Goal: Task Accomplishment & Management: Use online tool/utility

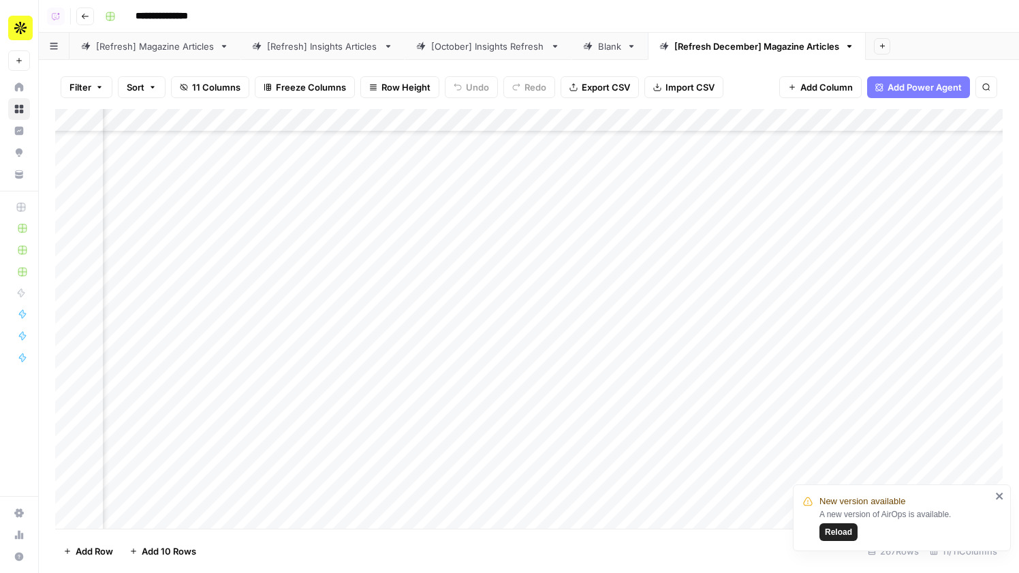
scroll to position [67, 0]
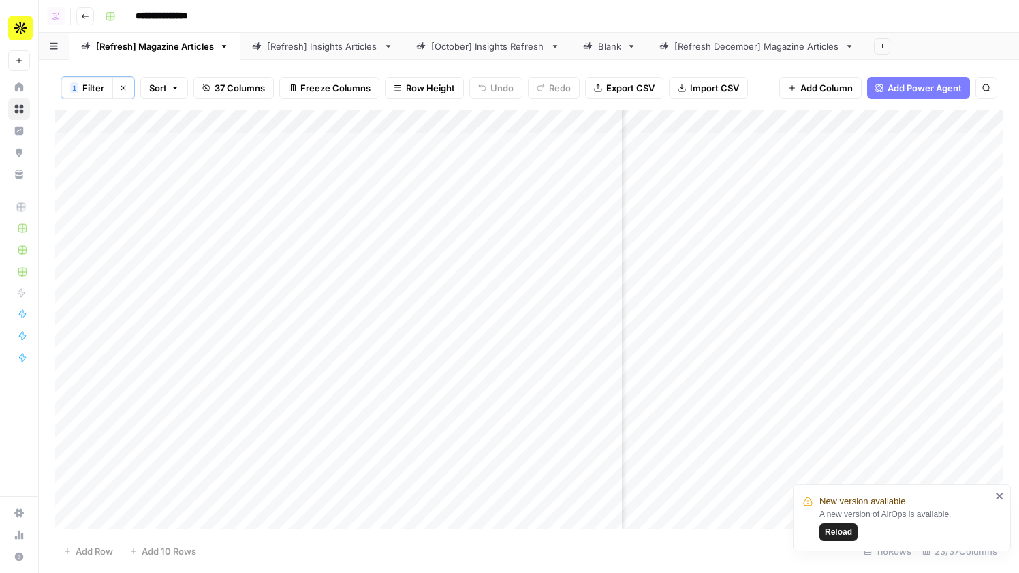
scroll to position [0, 1420]
click at [724, 50] on div "[Refresh December] Magazine Articles" at bounding box center [756, 47] width 165 height 14
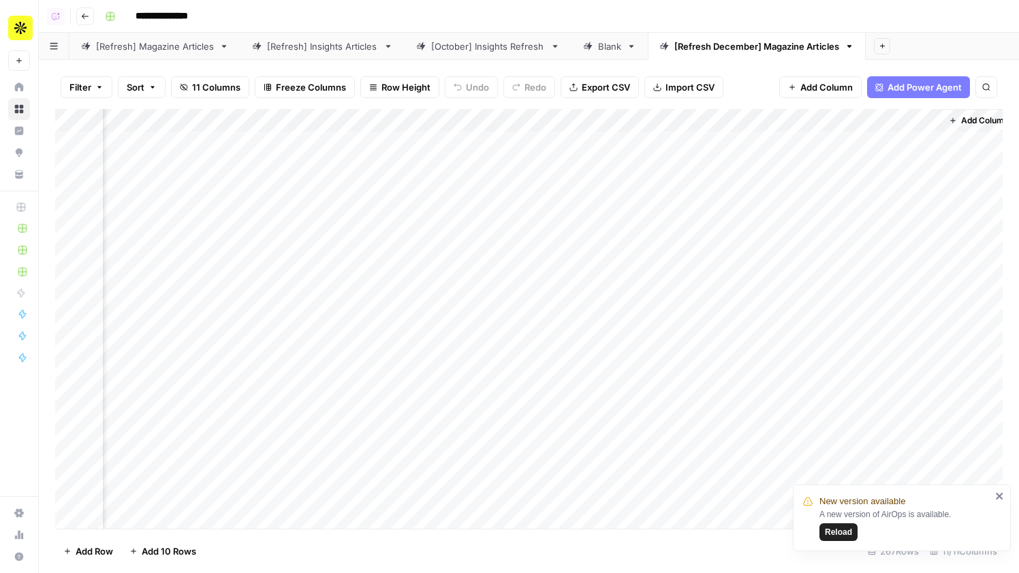
scroll to position [0, 1271]
click at [913, 121] on div "Add Column" at bounding box center [528, 319] width 947 height 420
click at [928, 153] on span "All Rows" at bounding box center [960, 152] width 86 height 14
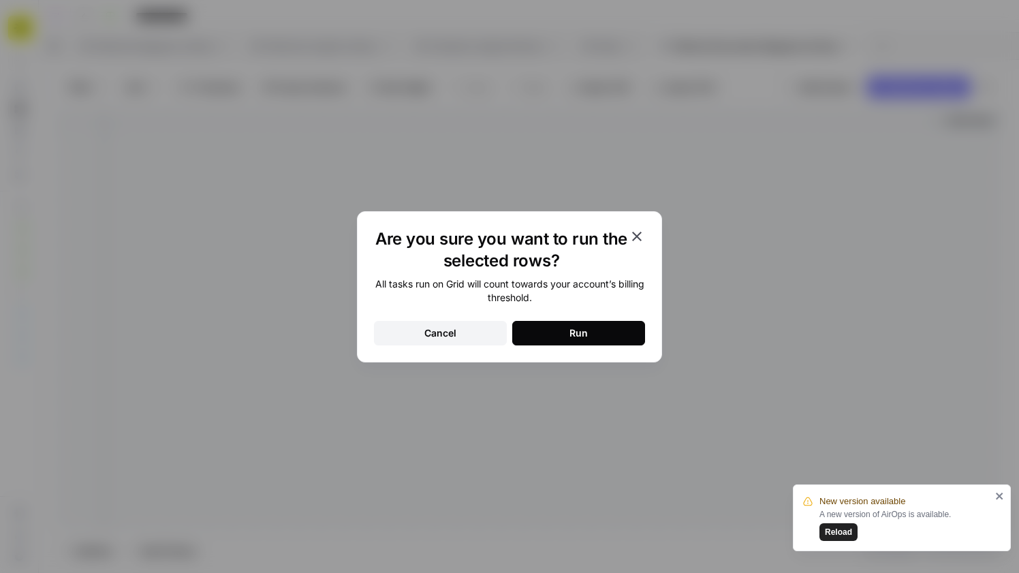
click at [608, 332] on button "Run" at bounding box center [578, 333] width 133 height 25
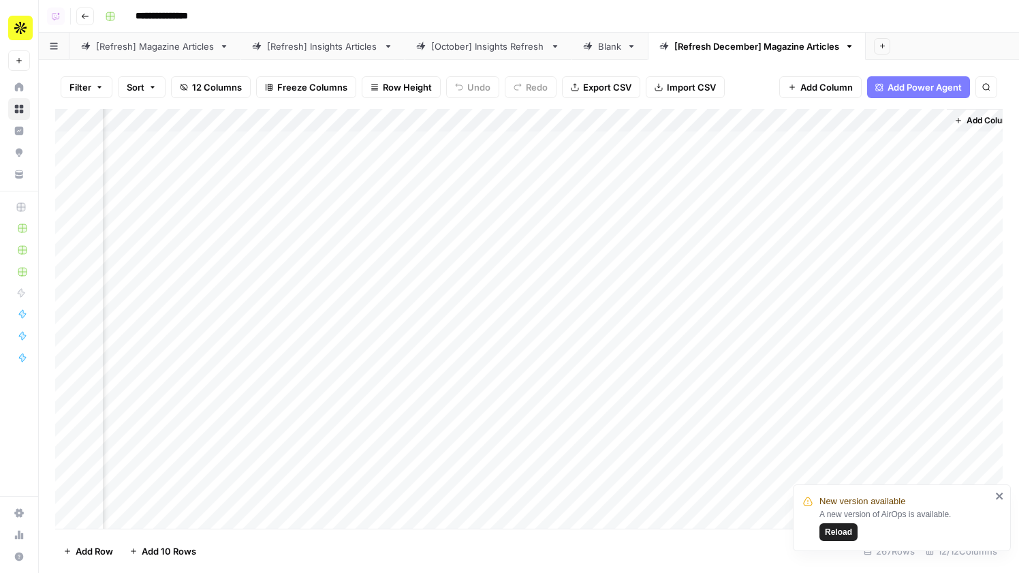
scroll to position [0, 1393]
click at [95, 84] on icon "button" at bounding box center [99, 87] width 8 height 8
click at [174, 158] on button "Add Filter" at bounding box center [331, 155] width 507 height 18
click at [180, 165] on input "text" at bounding box center [160, 159] width 149 height 14
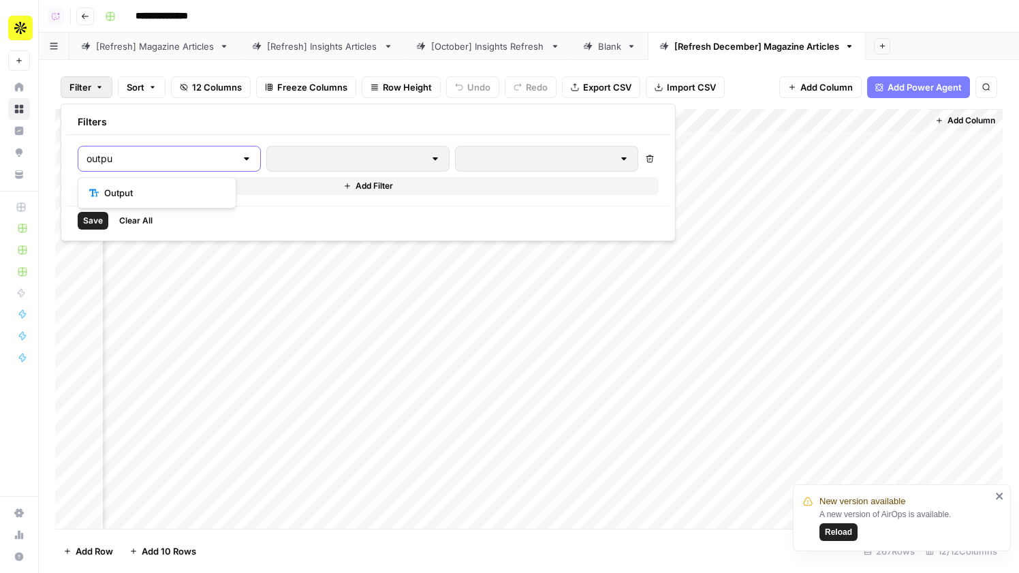
type input "outpu"
click at [189, 189] on span "Output" at bounding box center [161, 193] width 115 height 14
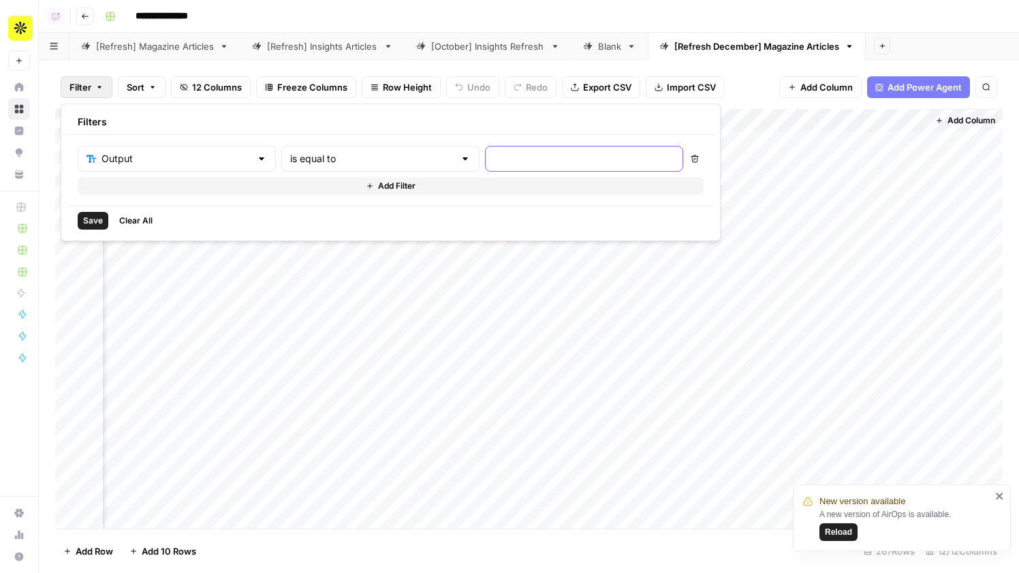
click at [494, 160] on input "text" at bounding box center [584, 159] width 180 height 14
type input "T"
type input "true"
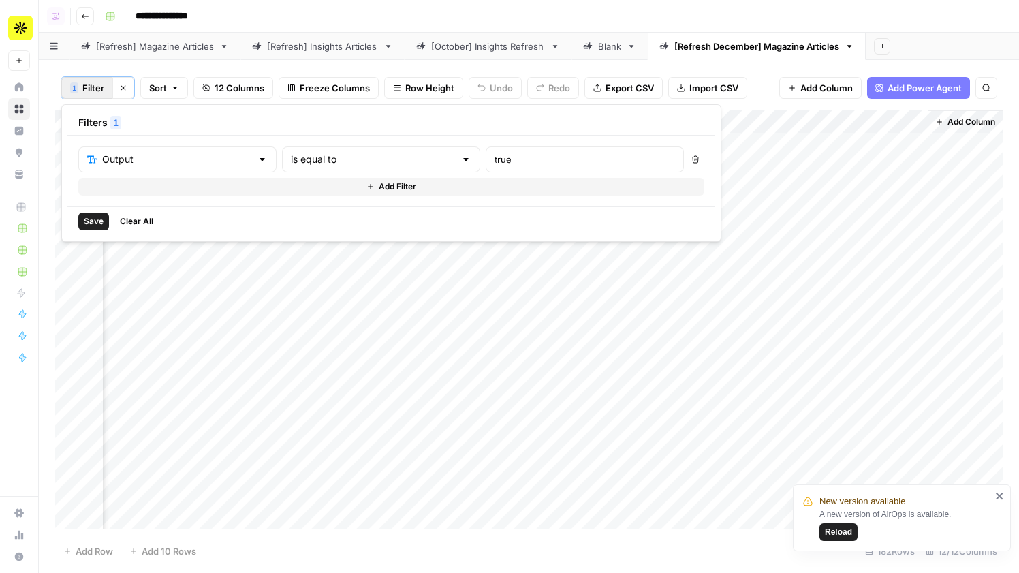
click at [949, 35] on div "Add Sheet" at bounding box center [942, 46] width 153 height 27
click at [846, 531] on span "Reload" at bounding box center [838, 532] width 27 height 12
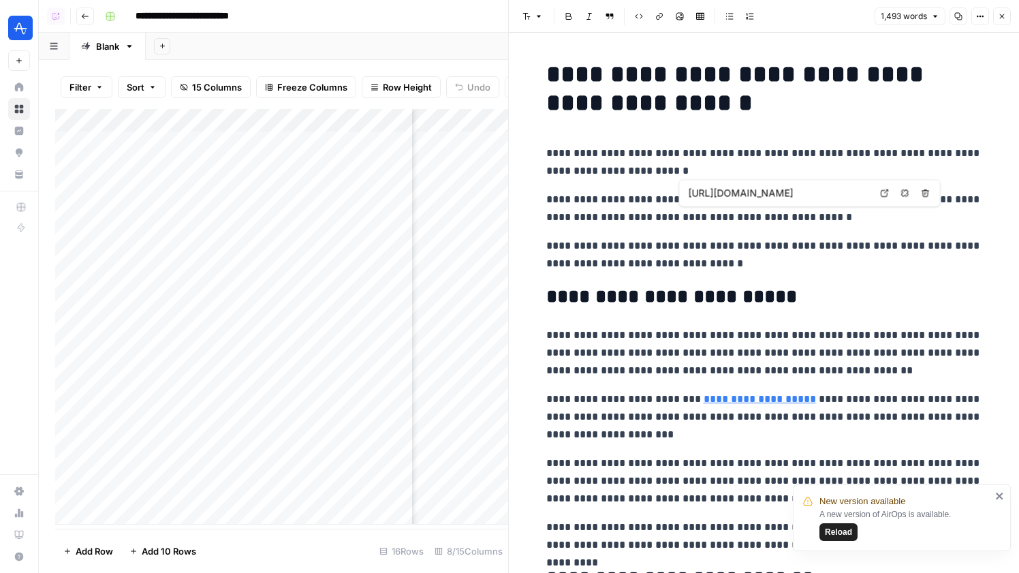
scroll to position [185, 0]
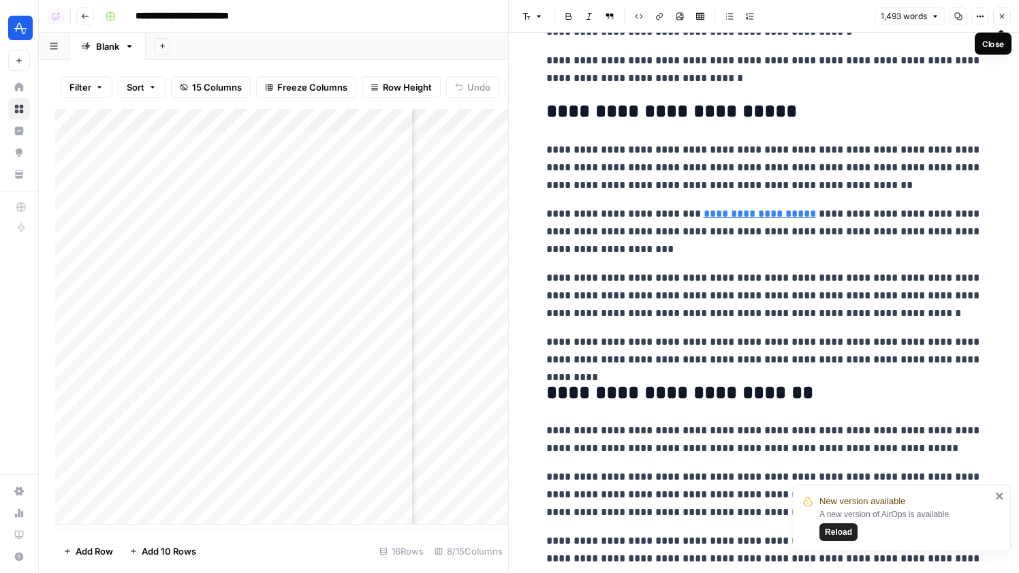
click at [1005, 16] on span "Close" at bounding box center [1005, 16] width 1 height 1
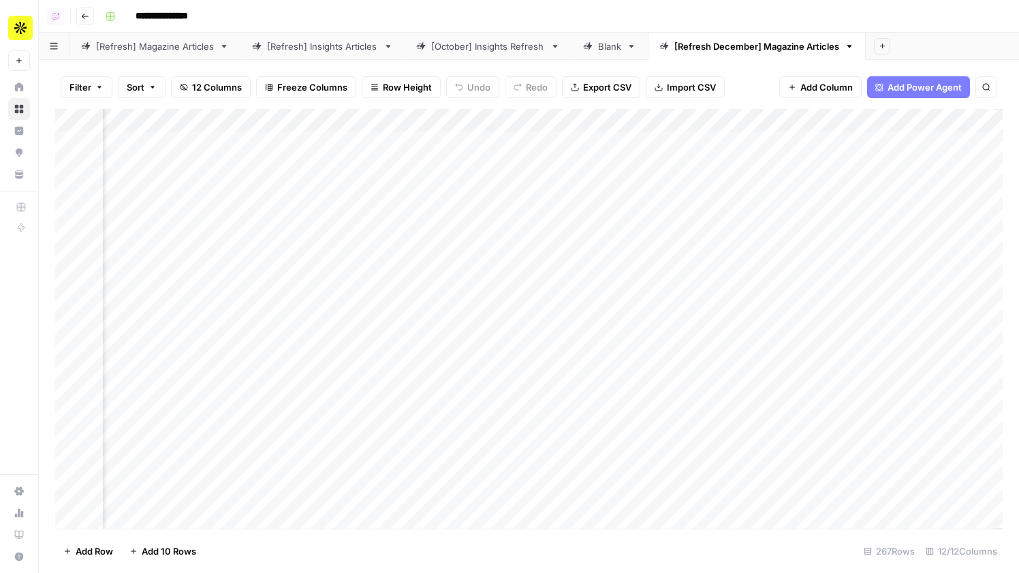
scroll to position [0, 1393]
click at [73, 76] on button "Filter" at bounding box center [87, 87] width 52 height 22
click at [137, 150] on button "Add Filter" at bounding box center [331, 155] width 507 height 18
click at [172, 163] on input "text" at bounding box center [160, 159] width 149 height 14
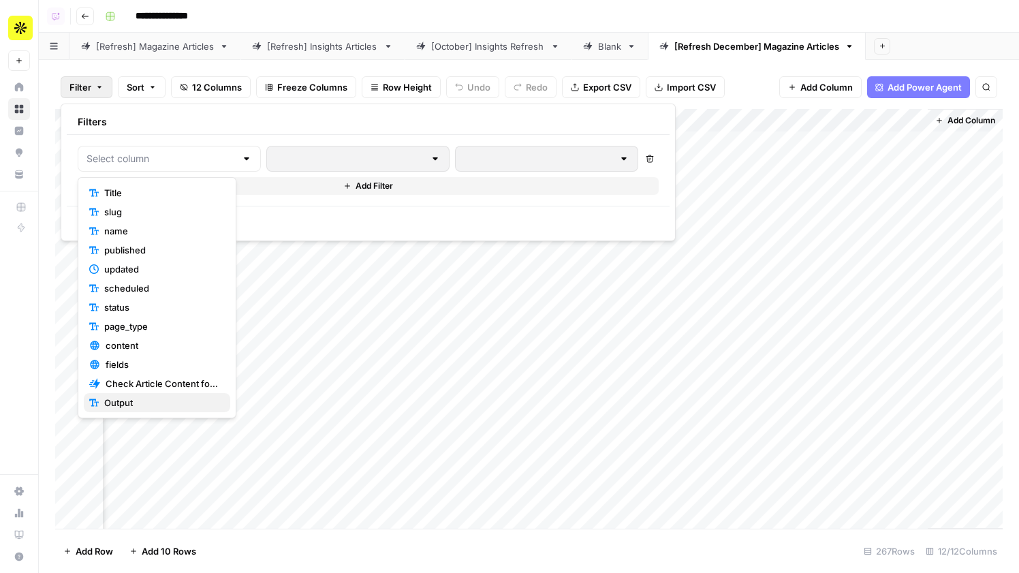
click at [176, 402] on span "Output" at bounding box center [161, 403] width 115 height 14
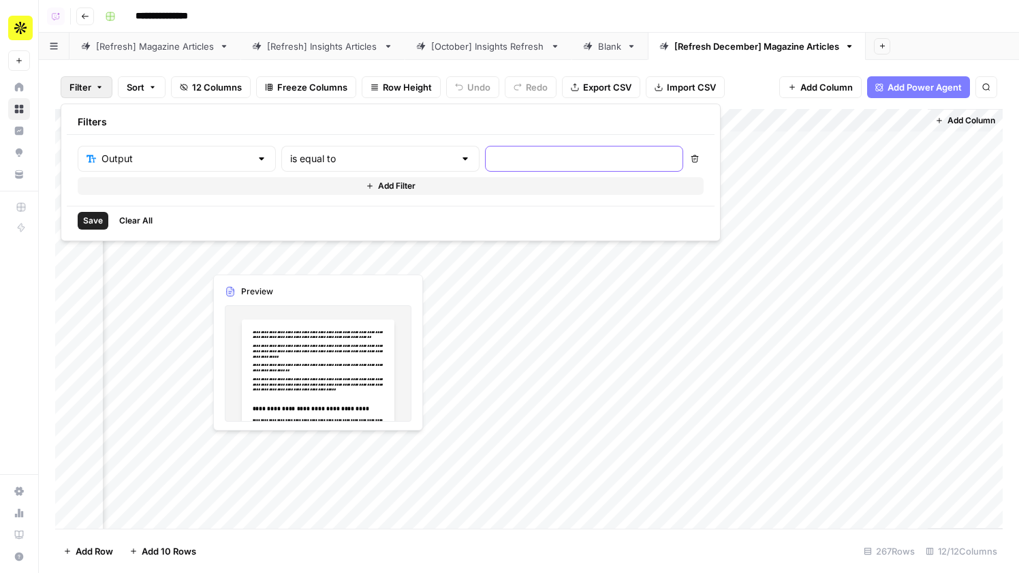
click at [494, 161] on input "text" at bounding box center [584, 159] width 180 height 14
type input "true"
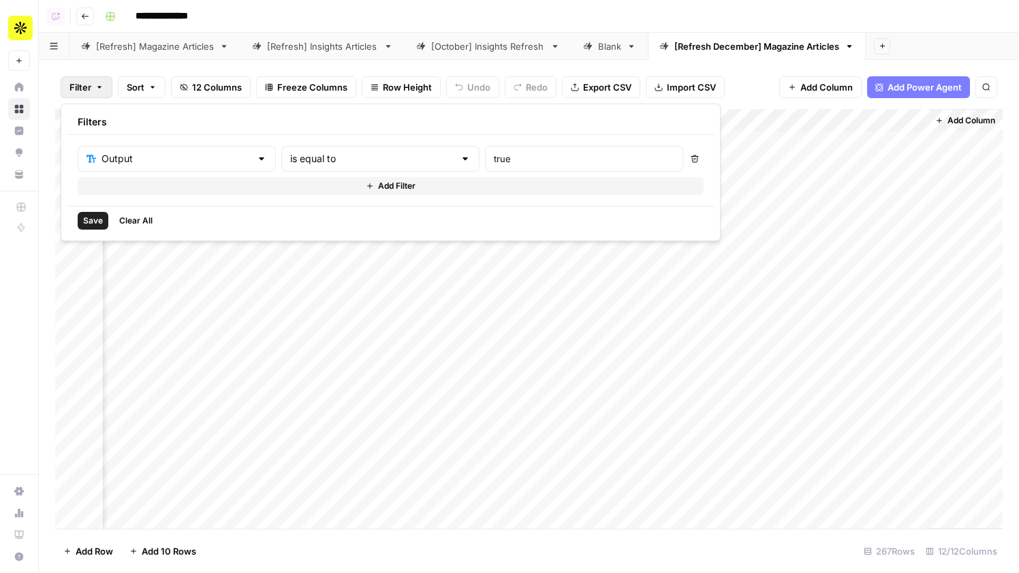
click at [87, 222] on span "Save" at bounding box center [93, 221] width 20 height 12
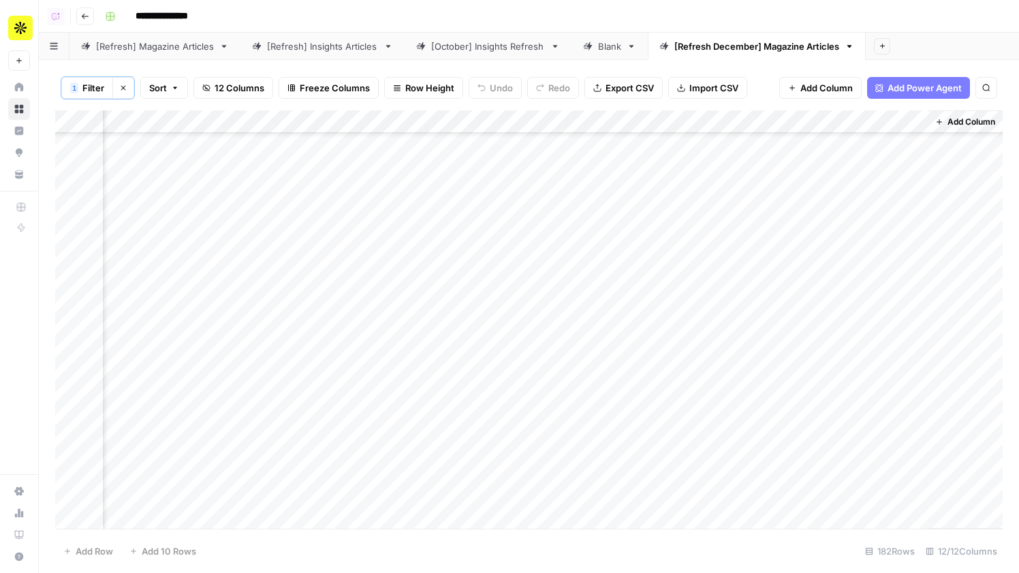
scroll to position [3818, 1393]
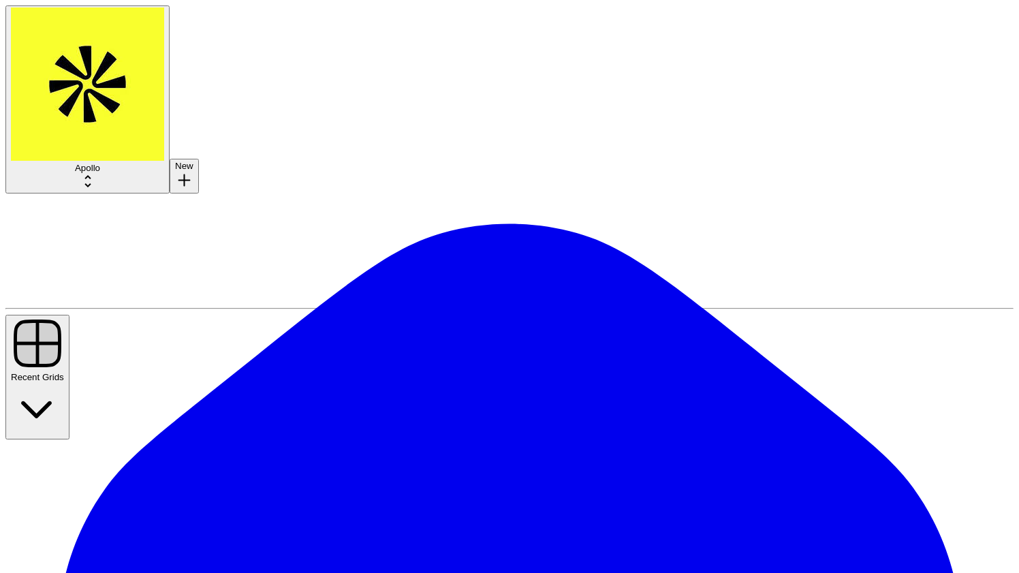
click at [100, 163] on span "Apollo" at bounding box center [87, 168] width 25 height 10
